Goal: Check status: Check status

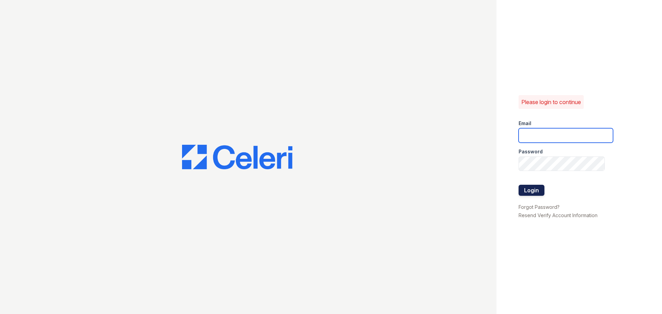
type input "devoiry@jaygroupny.com"
click at [520, 188] on button "Login" at bounding box center [532, 190] width 26 height 11
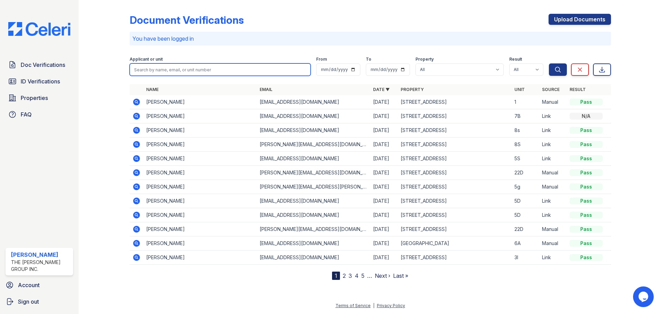
click at [154, 70] on input "search" at bounding box center [220, 69] width 181 height 12
click at [139, 99] on icon at bounding box center [136, 102] width 8 height 8
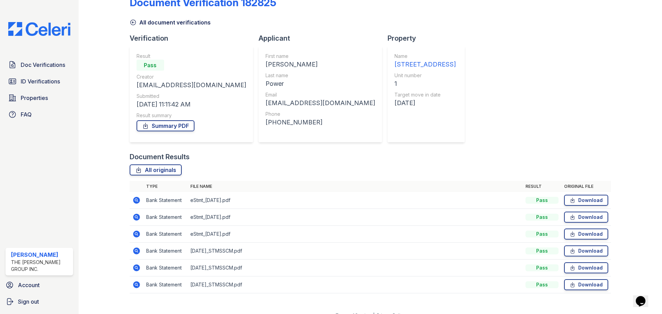
scroll to position [27, 0]
